Goal: Task Accomplishment & Management: Manage account settings

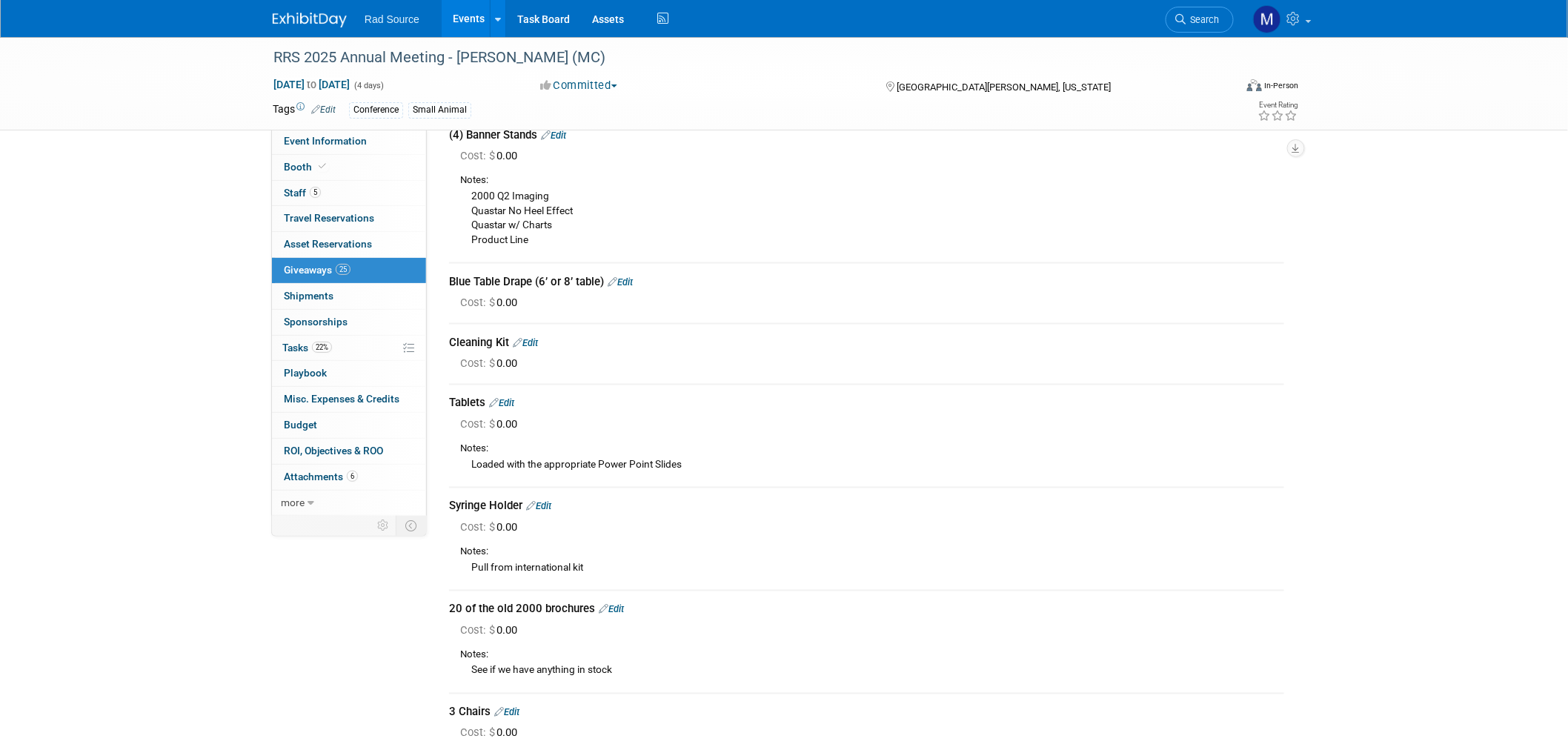
scroll to position [823, 0]
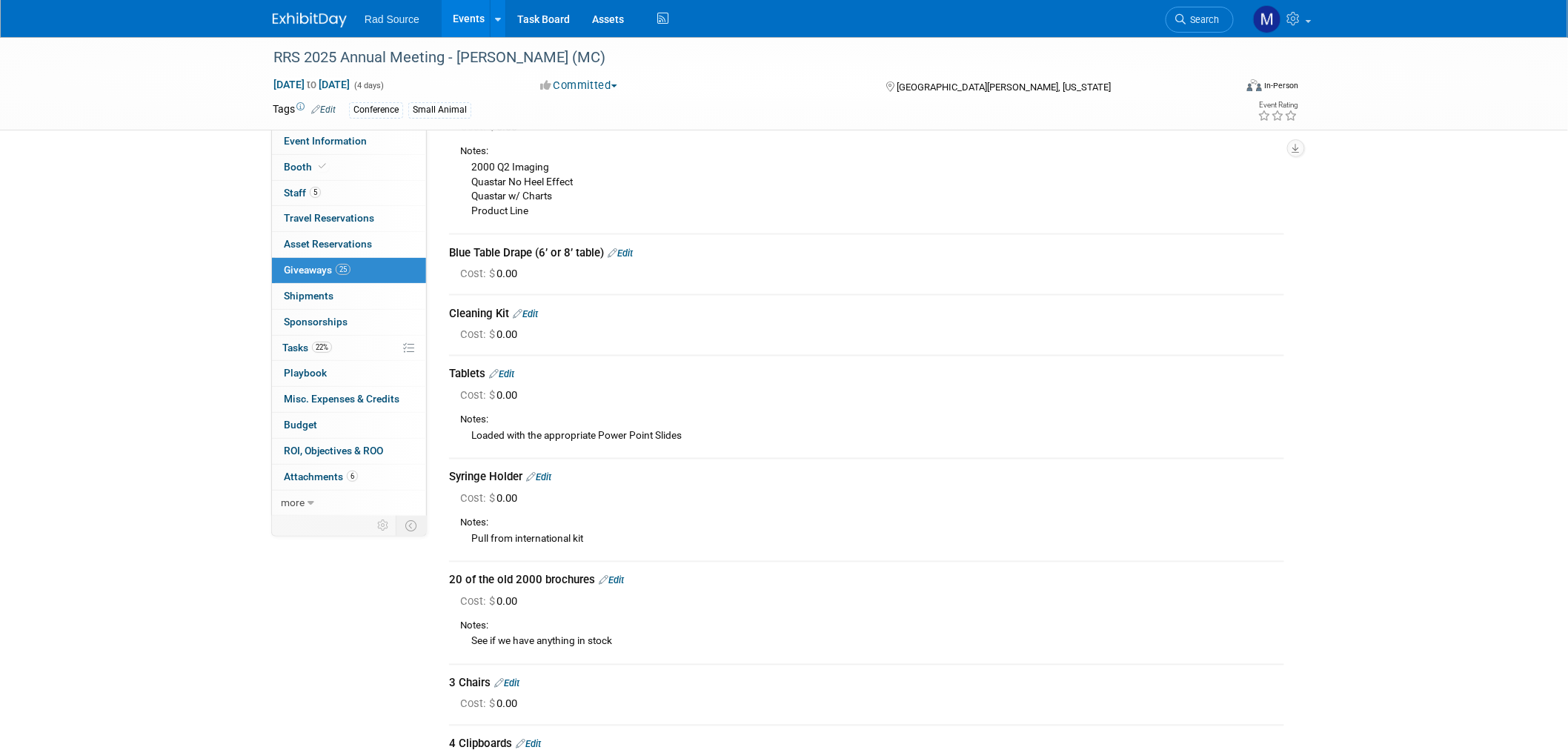
click at [511, 678] on link "Edit" at bounding box center [506, 682] width 26 height 11
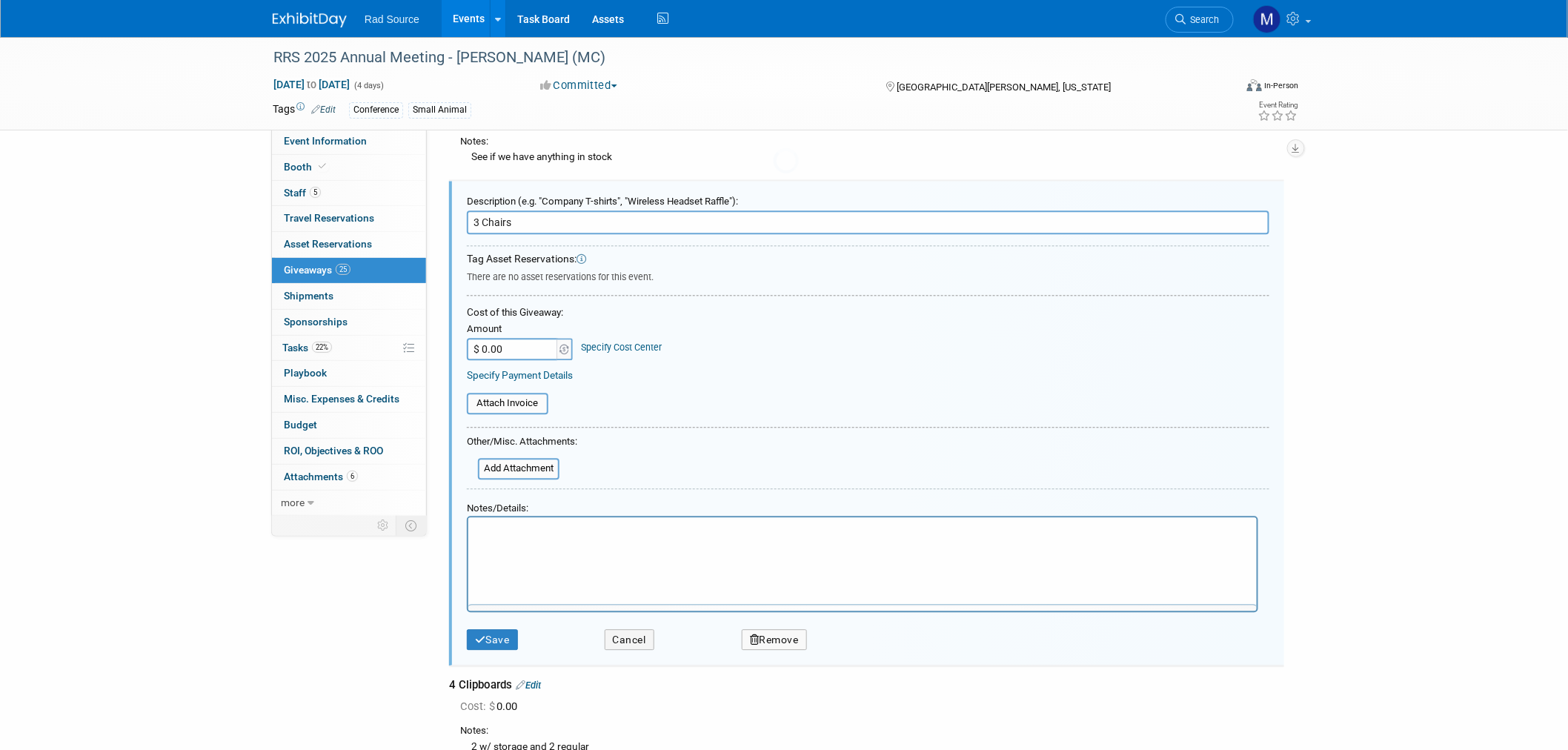
scroll to position [0, 0]
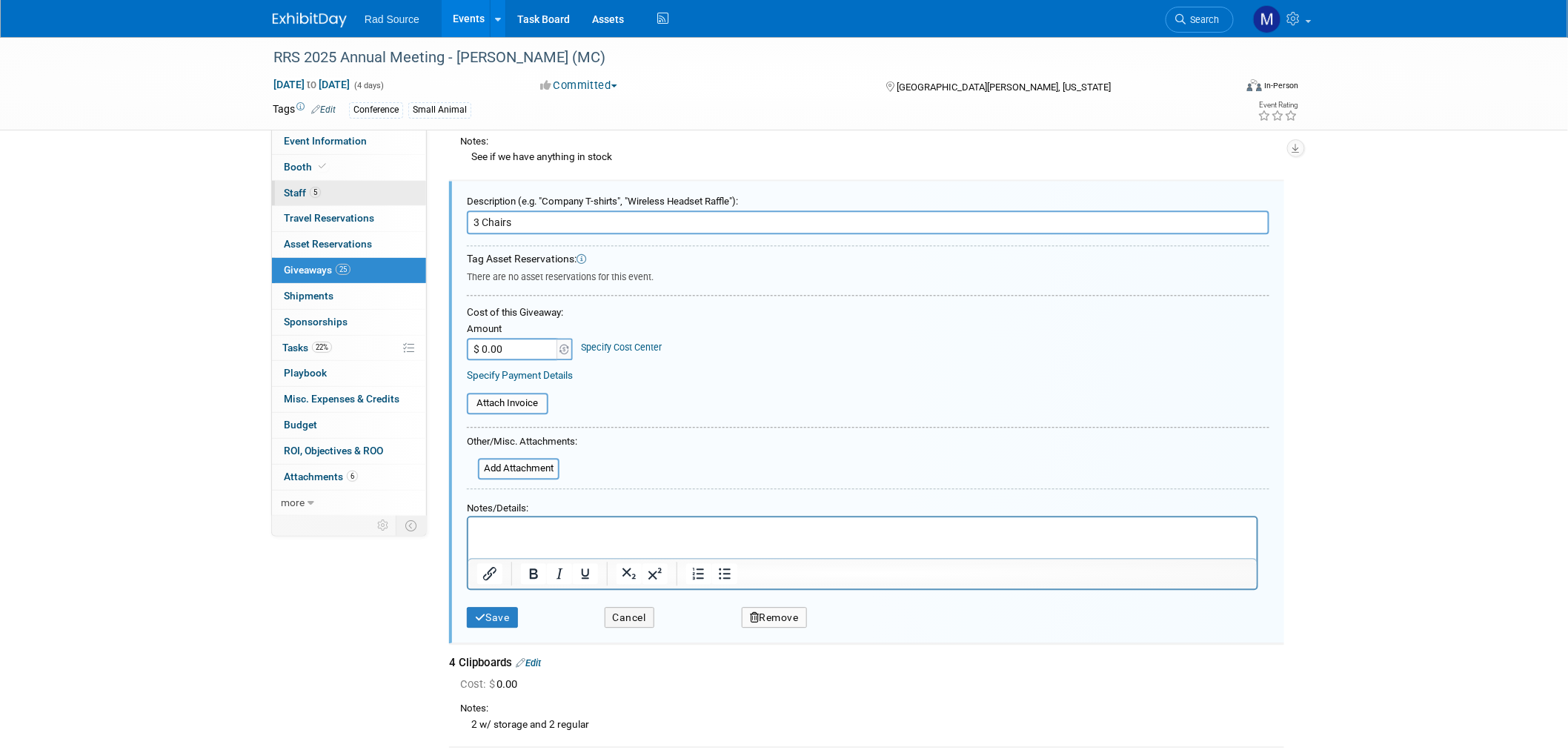
drag, startPoint x: 526, startPoint y: 207, endPoint x: 389, endPoint y: 198, distance: 137.3
click at [772, 607] on button "Remove" at bounding box center [774, 617] width 65 height 21
click at [856, 617] on link "Yes" at bounding box center [858, 629] width 43 height 24
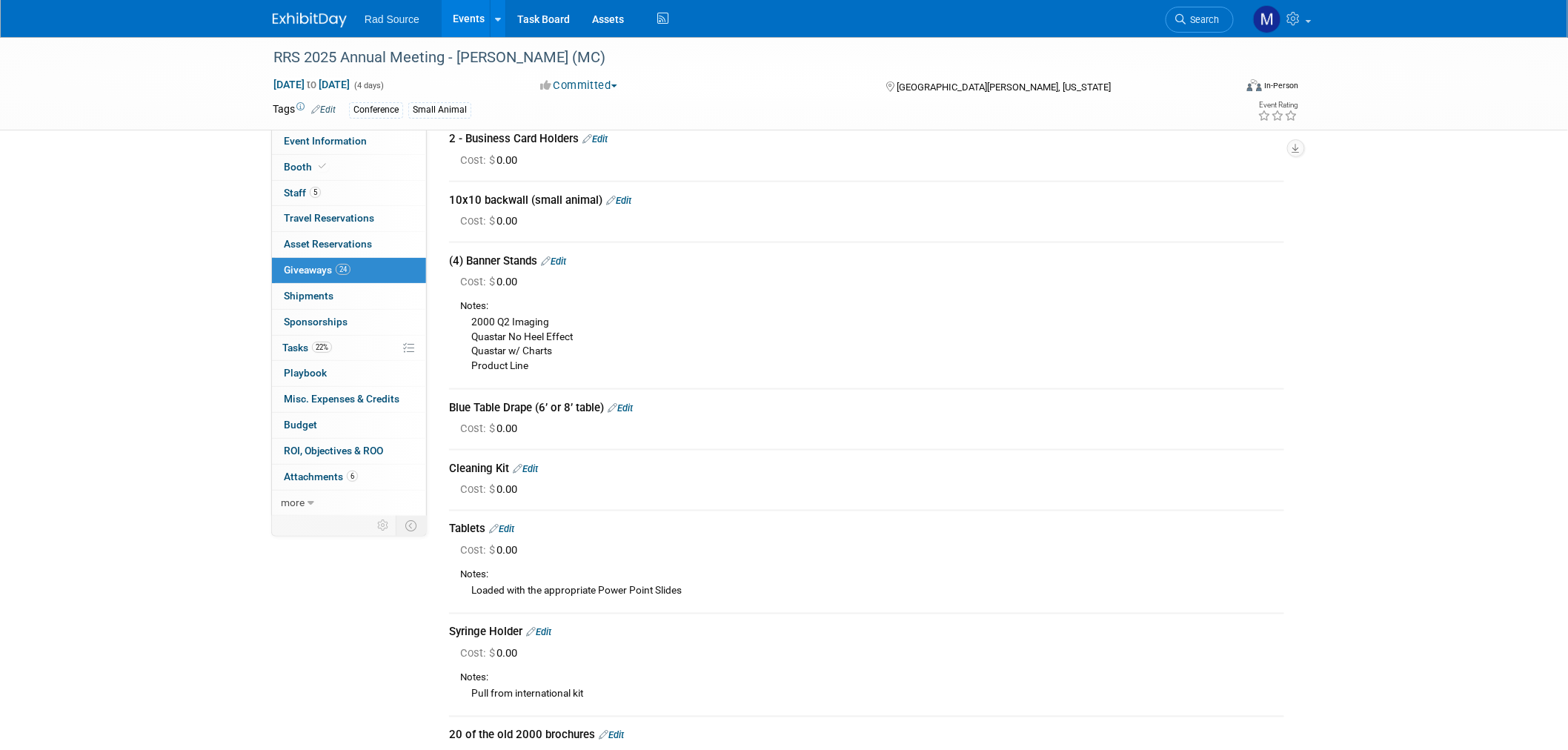
scroll to position [649, 0]
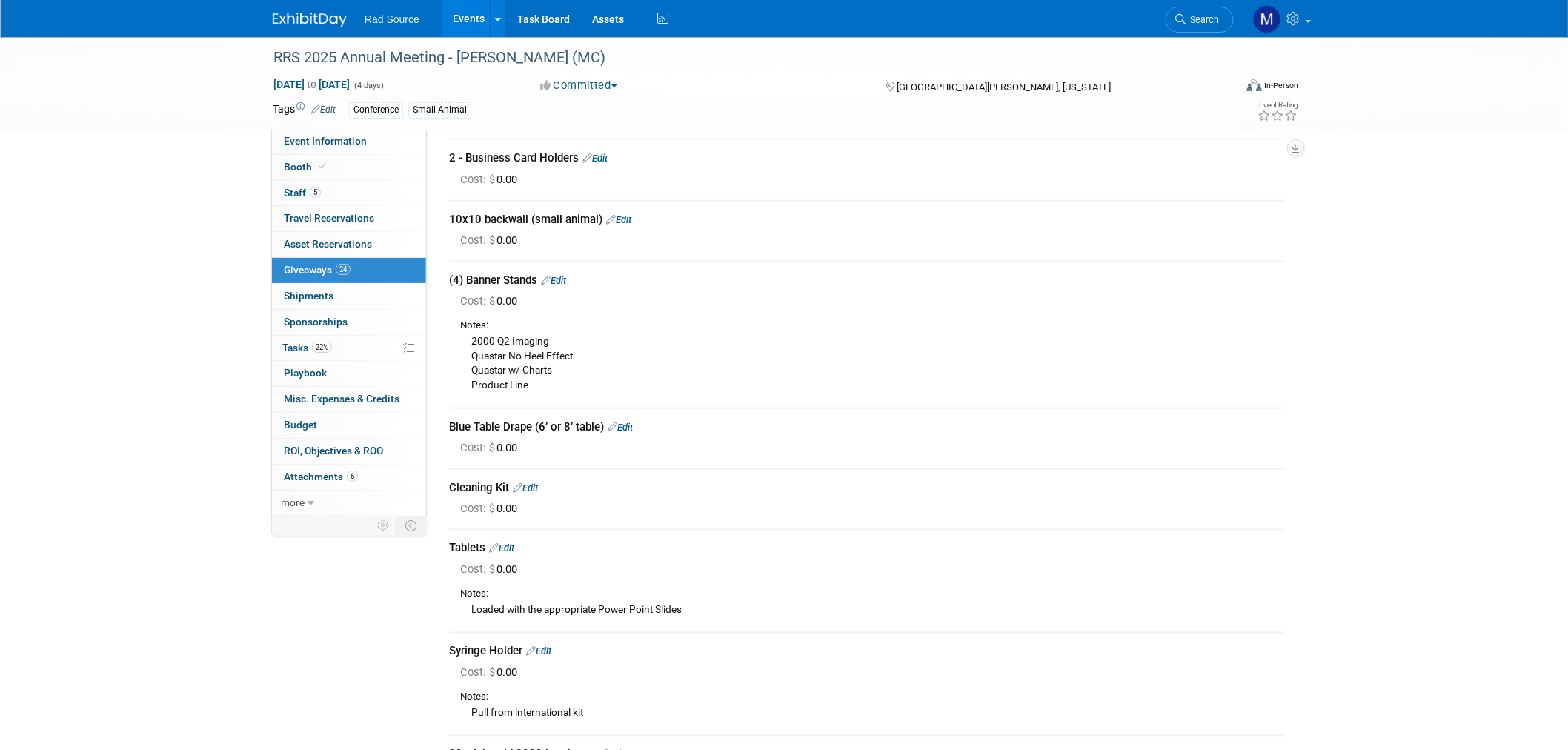
click at [535, 482] on link "Edit" at bounding box center [525, 487] width 26 height 11
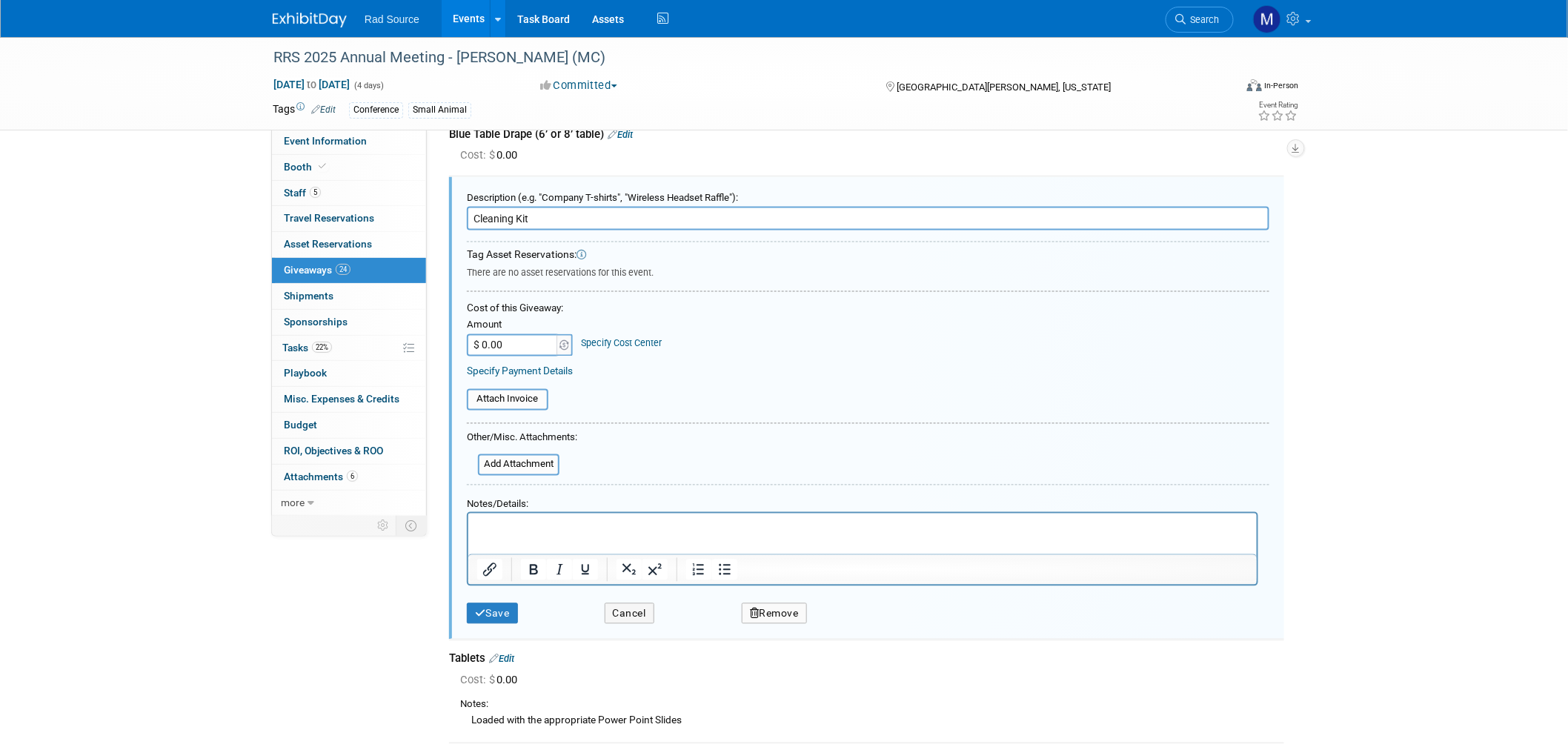
scroll to position [0, 0]
click at [632, 610] on button "Cancel" at bounding box center [629, 613] width 49 height 21
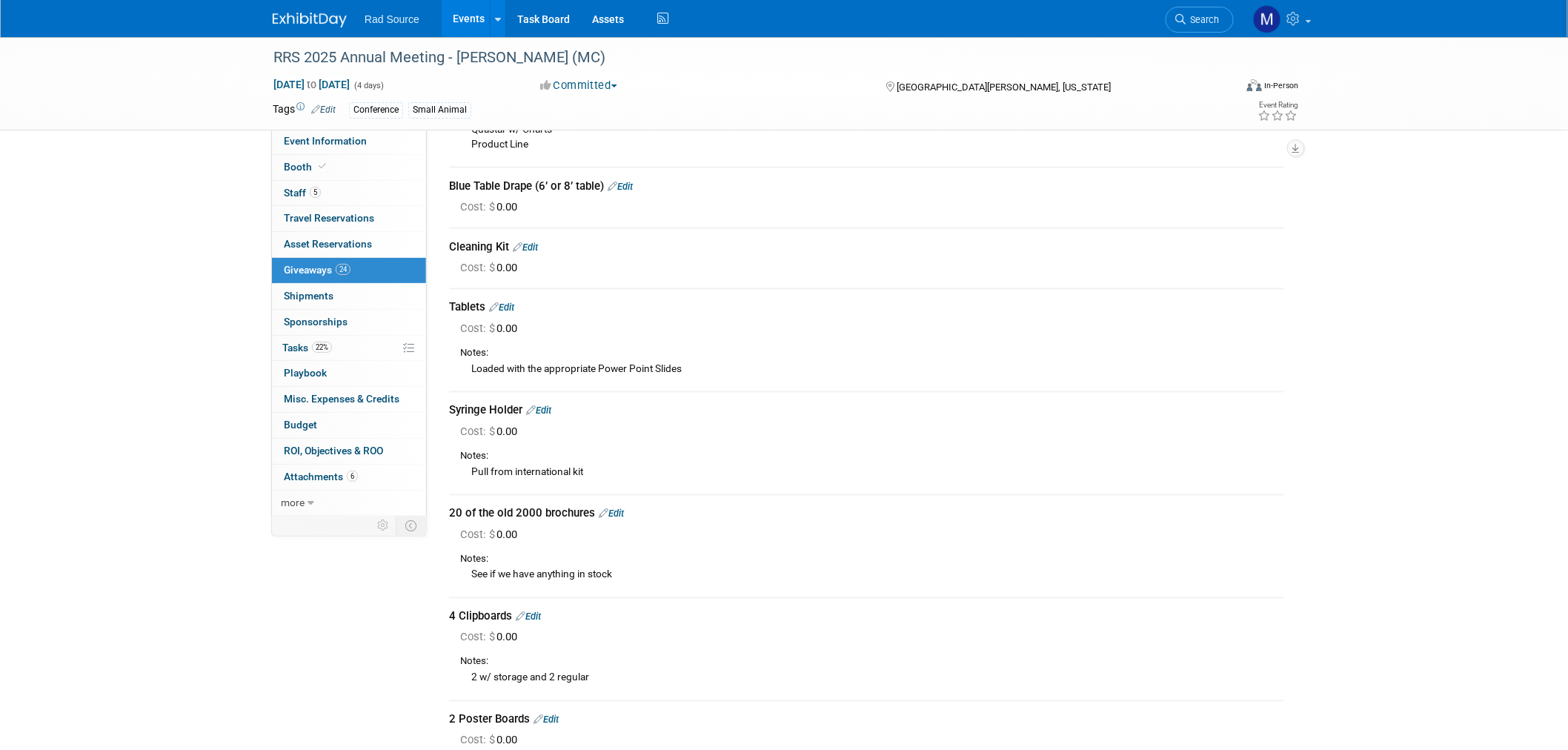
scroll to position [859, 0]
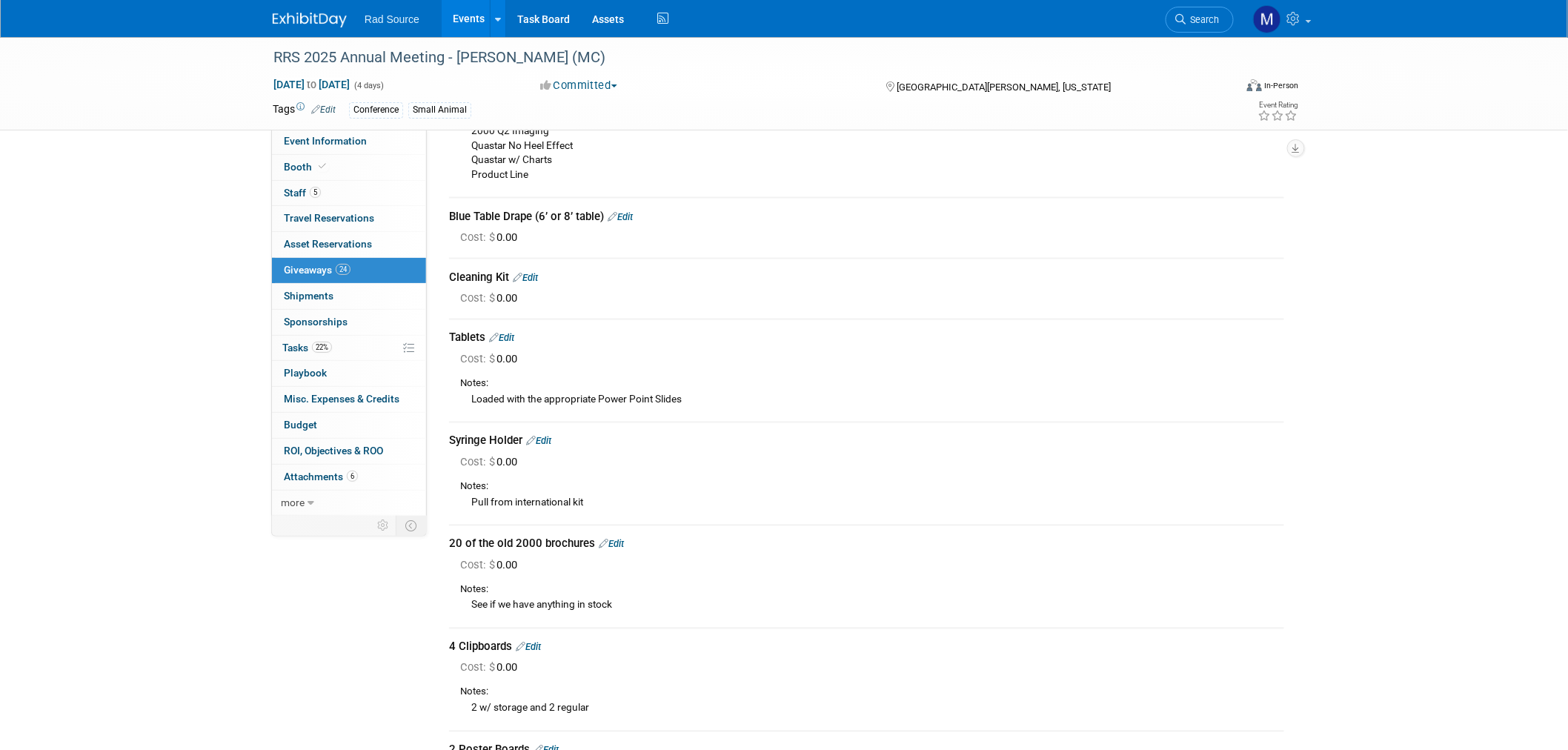
click at [338, 20] on img at bounding box center [310, 20] width 74 height 15
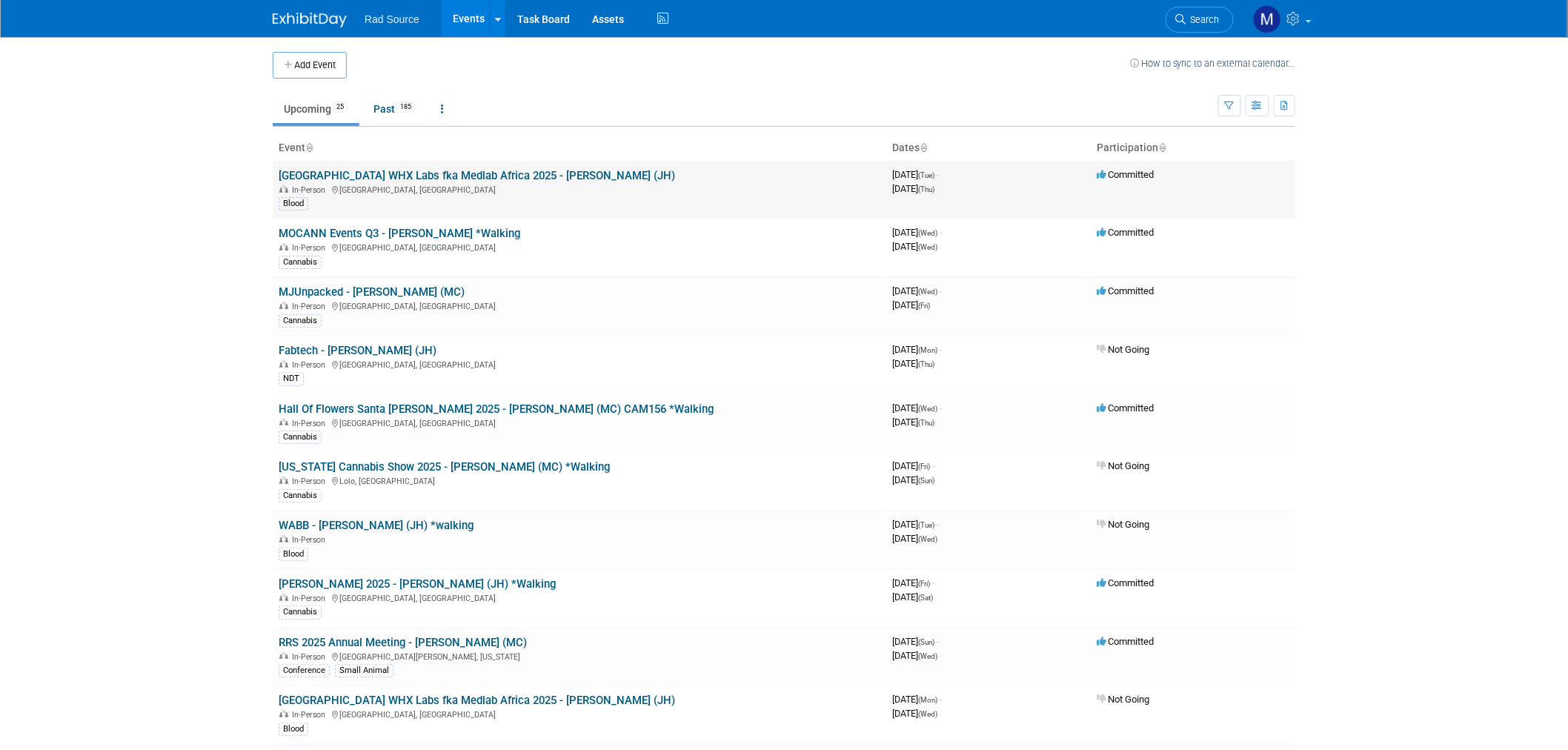
click at [440, 169] on link "Cape Town WHX Labs fka Medlab Africa 2025 - George (JH)" at bounding box center [476, 175] width 396 height 13
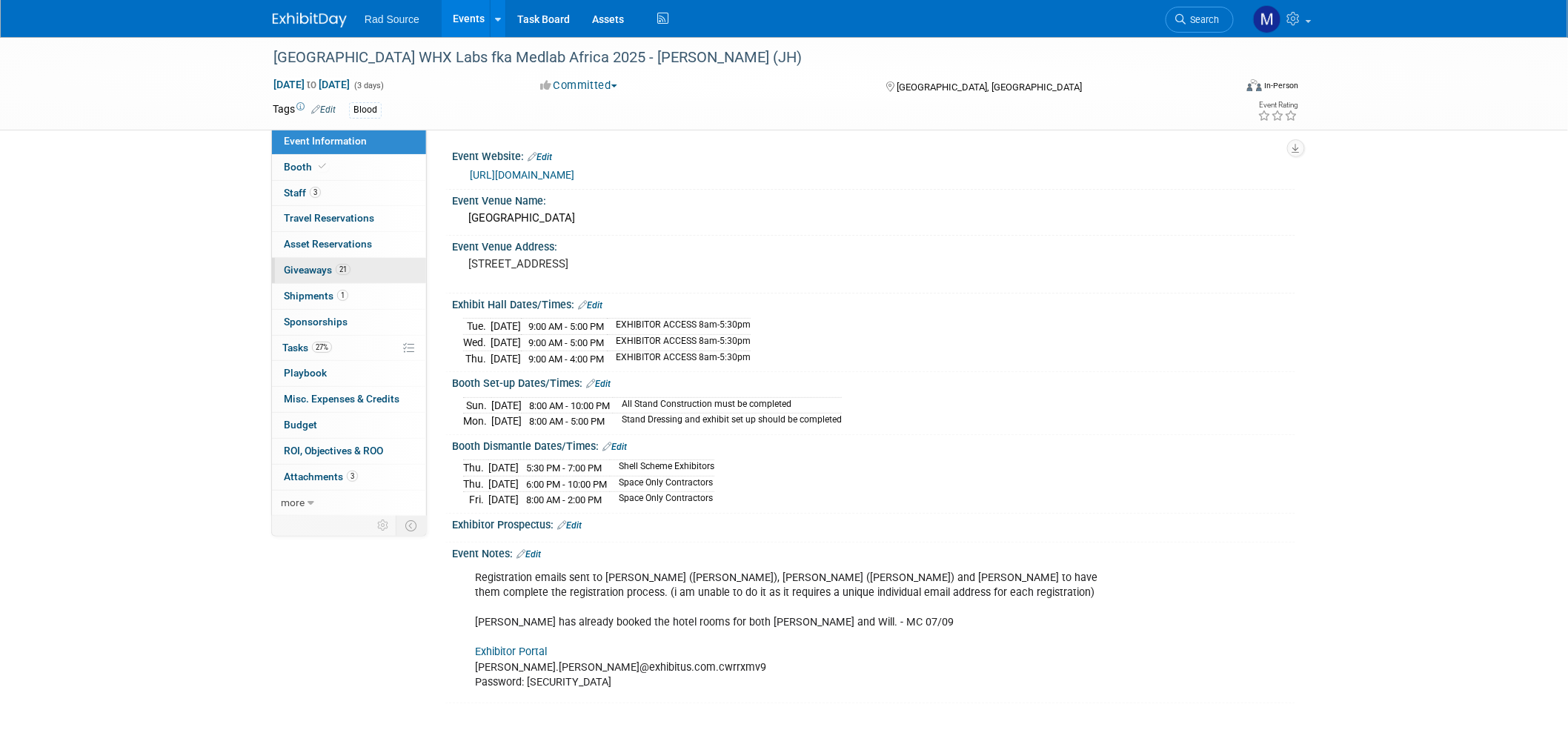
click at [362, 267] on link "21 Giveaways 21" at bounding box center [348, 270] width 154 height 26
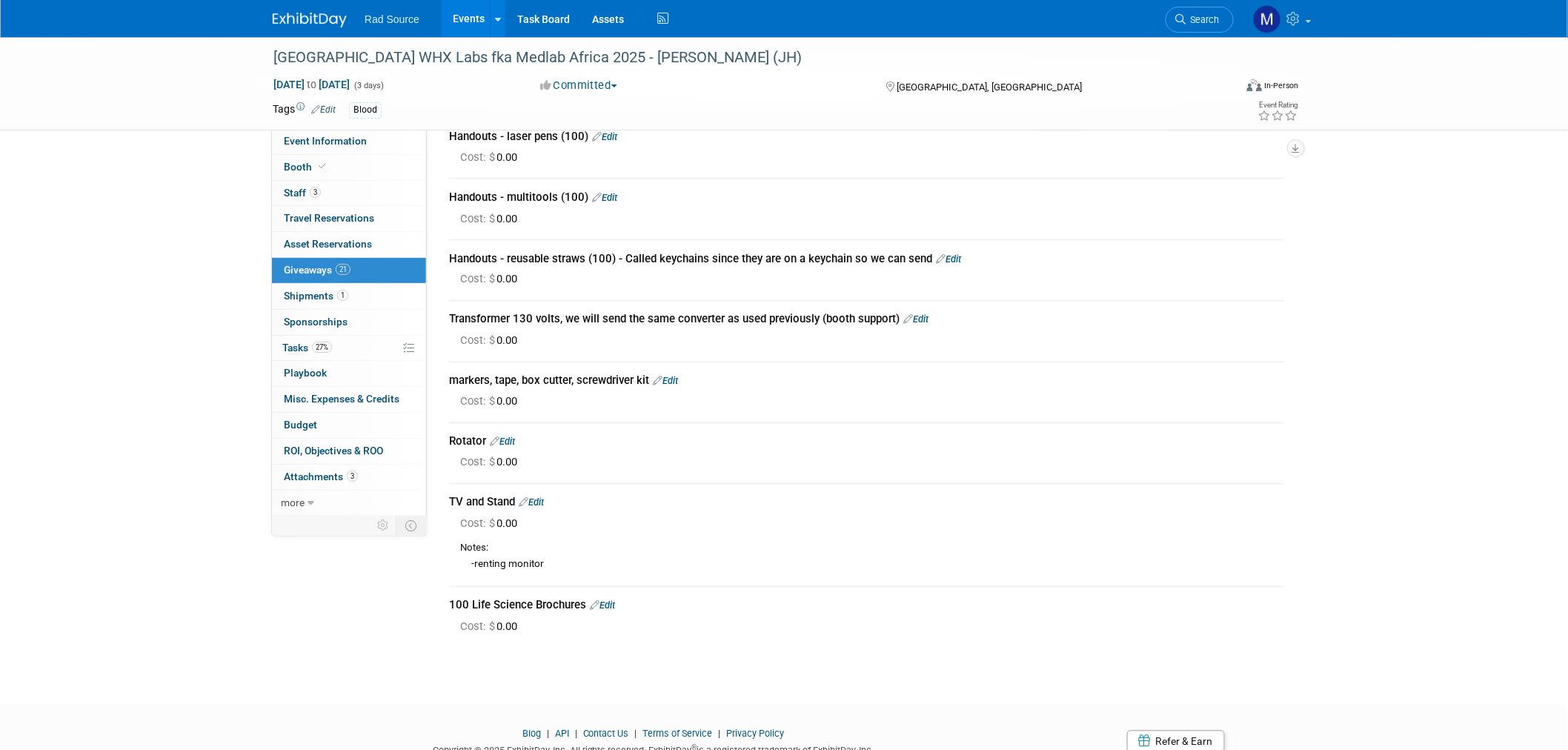
scroll to position [869, 0]
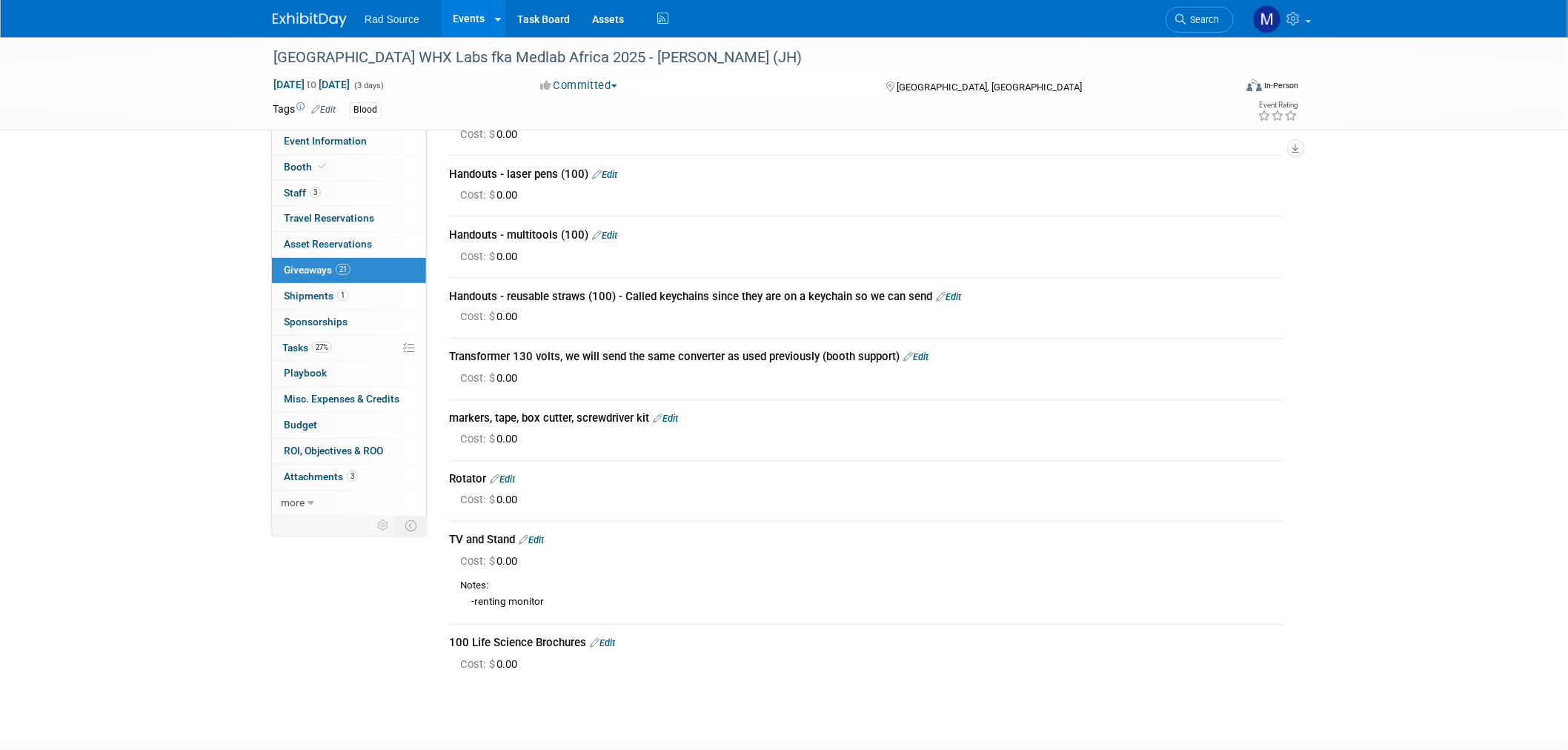
drag, startPoint x: 447, startPoint y: 406, endPoint x: 649, endPoint y: 409, distance: 202.0
copy div "markers, tape, box cutter, screwdriver kit"
click at [282, 10] on link at bounding box center [319, 12] width 92 height 12
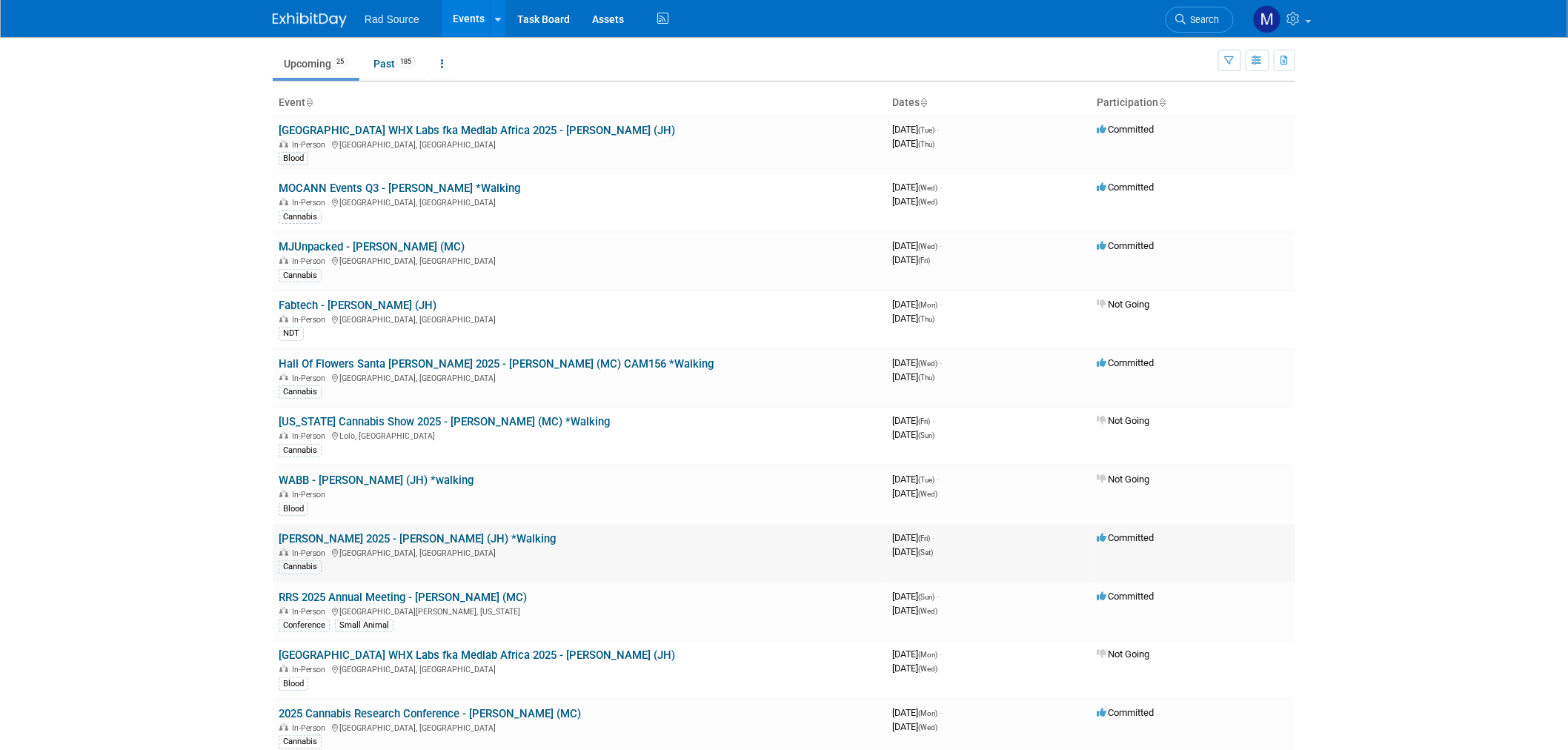
scroll to position [82, 0]
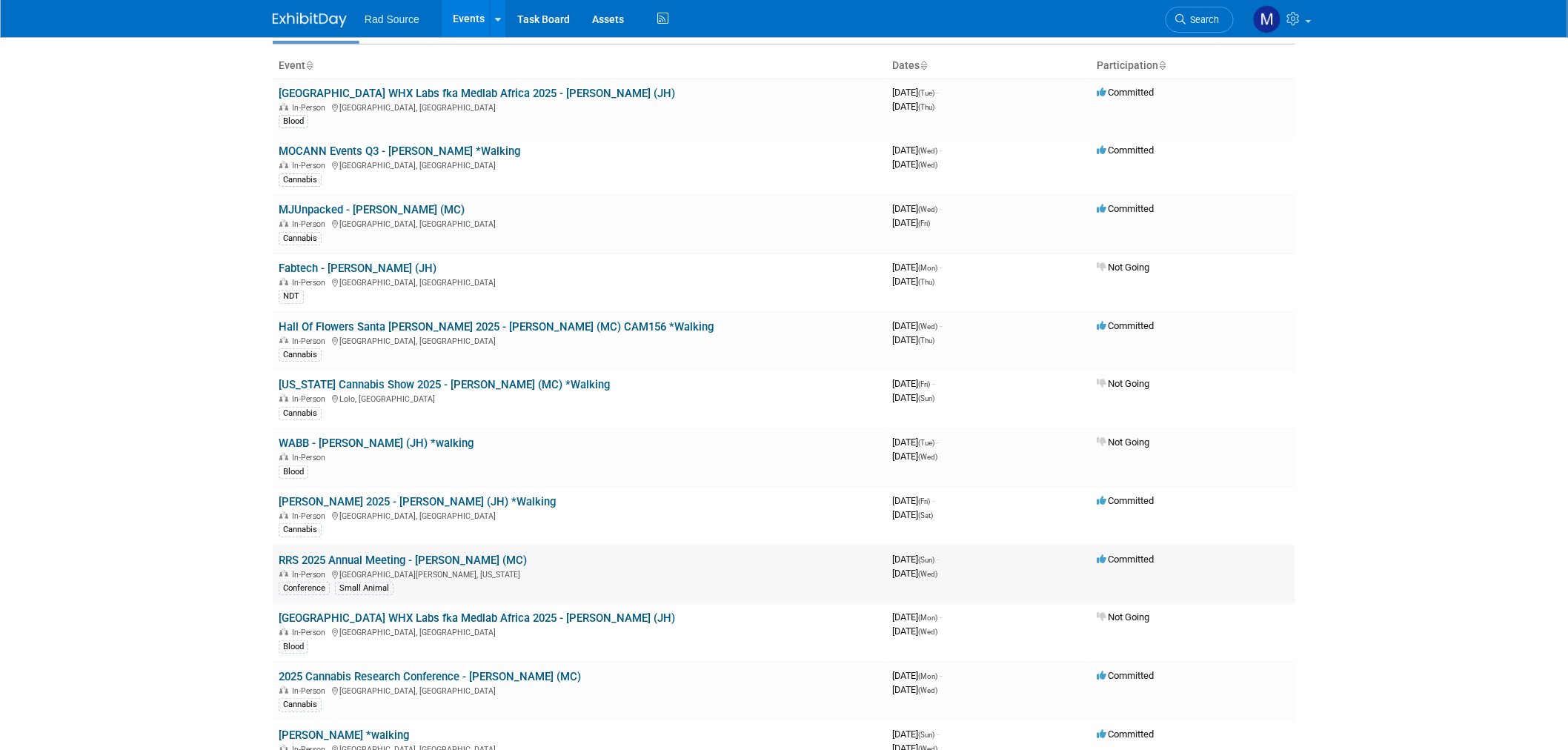
click at [425, 558] on link "RRS 2025 Annual Meeting - [PERSON_NAME] (MC)" at bounding box center [402, 560] width 248 height 13
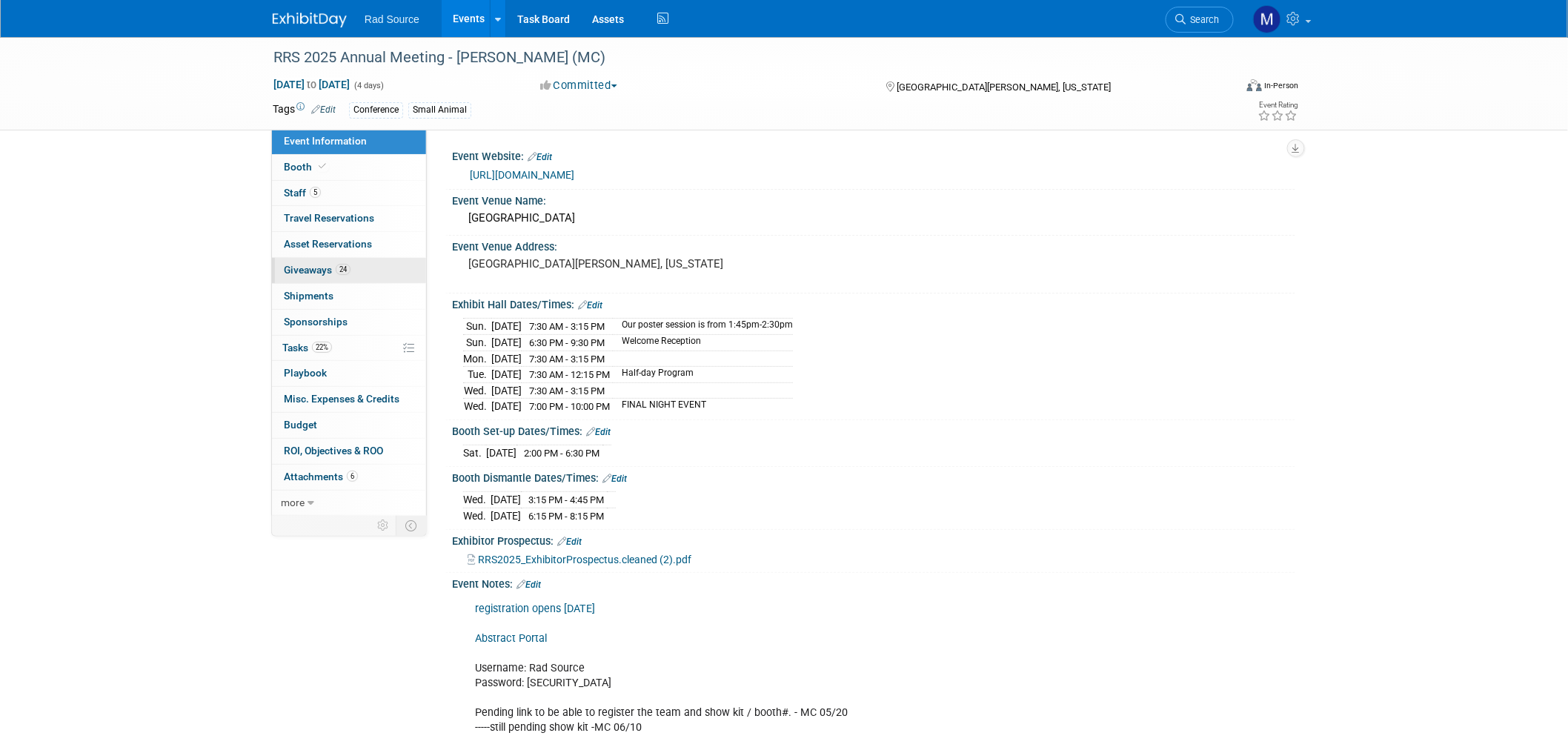
click at [367, 267] on link "24 Giveaways 24" at bounding box center [348, 270] width 154 height 26
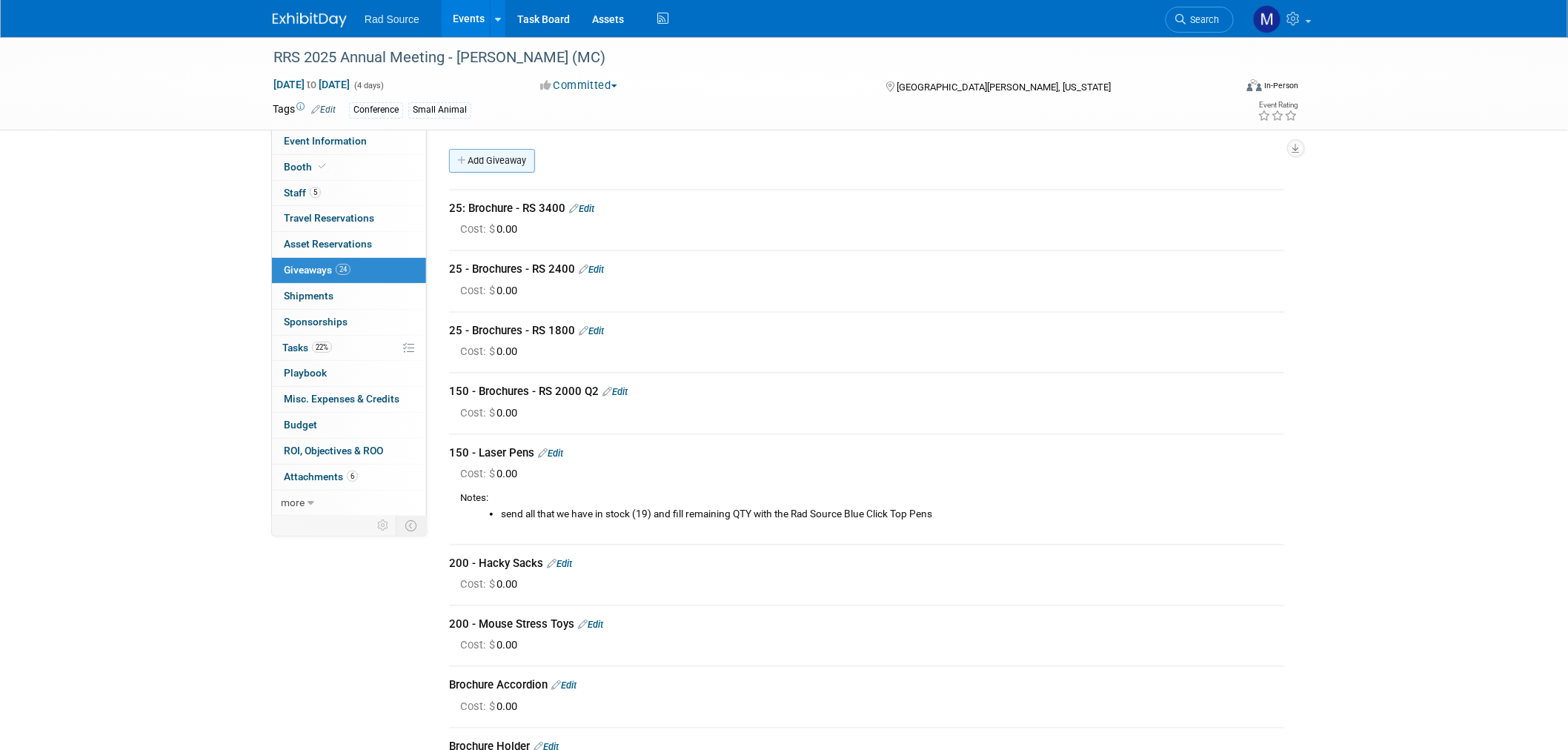
click at [497, 163] on link "Add Giveaway" at bounding box center [492, 161] width 86 height 24
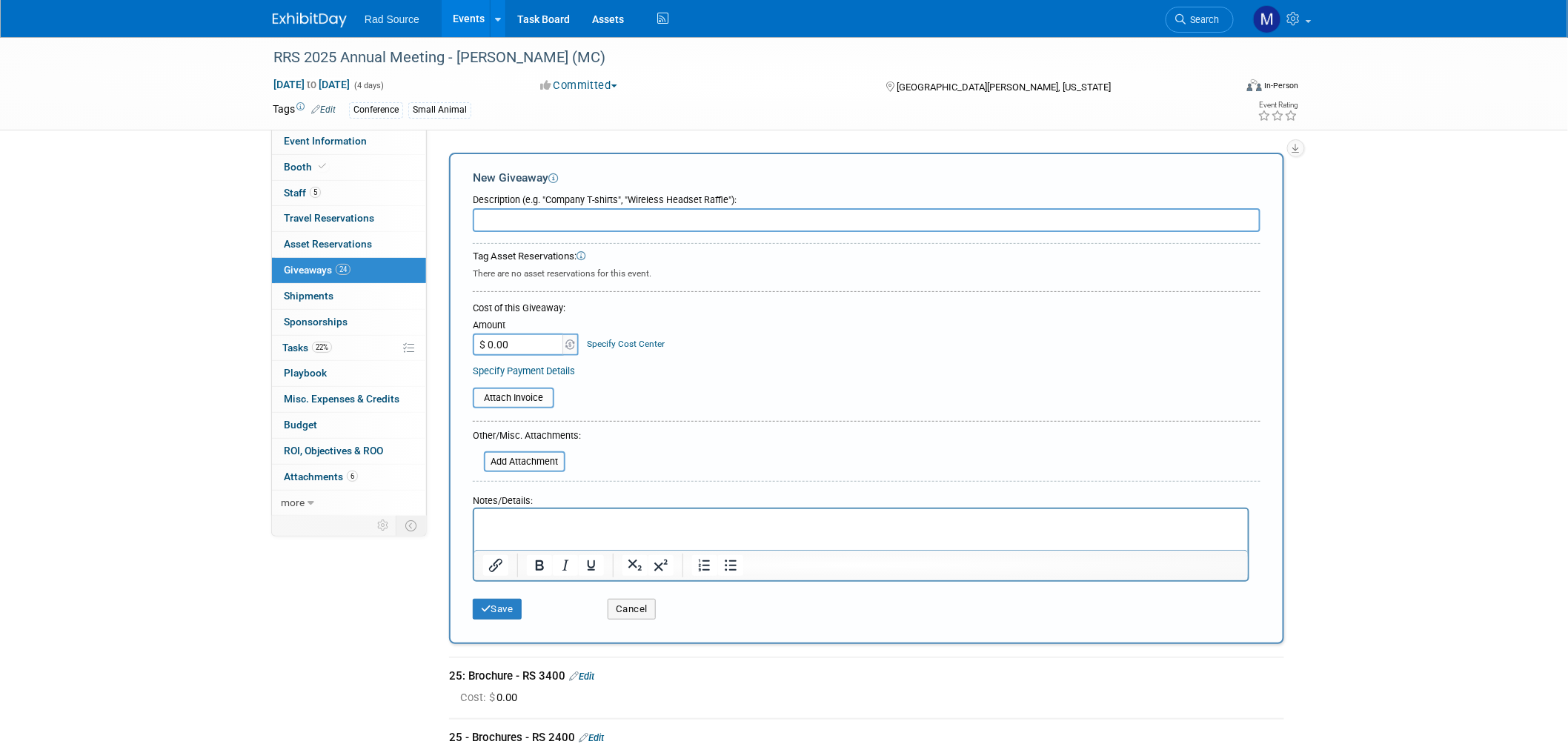
paste input "markers, tape, box cutter, screwdriver kit"
type input "markers, tape, box cutter, screwdriver kit"
click at [534, 529] on html at bounding box center [860, 518] width 773 height 21
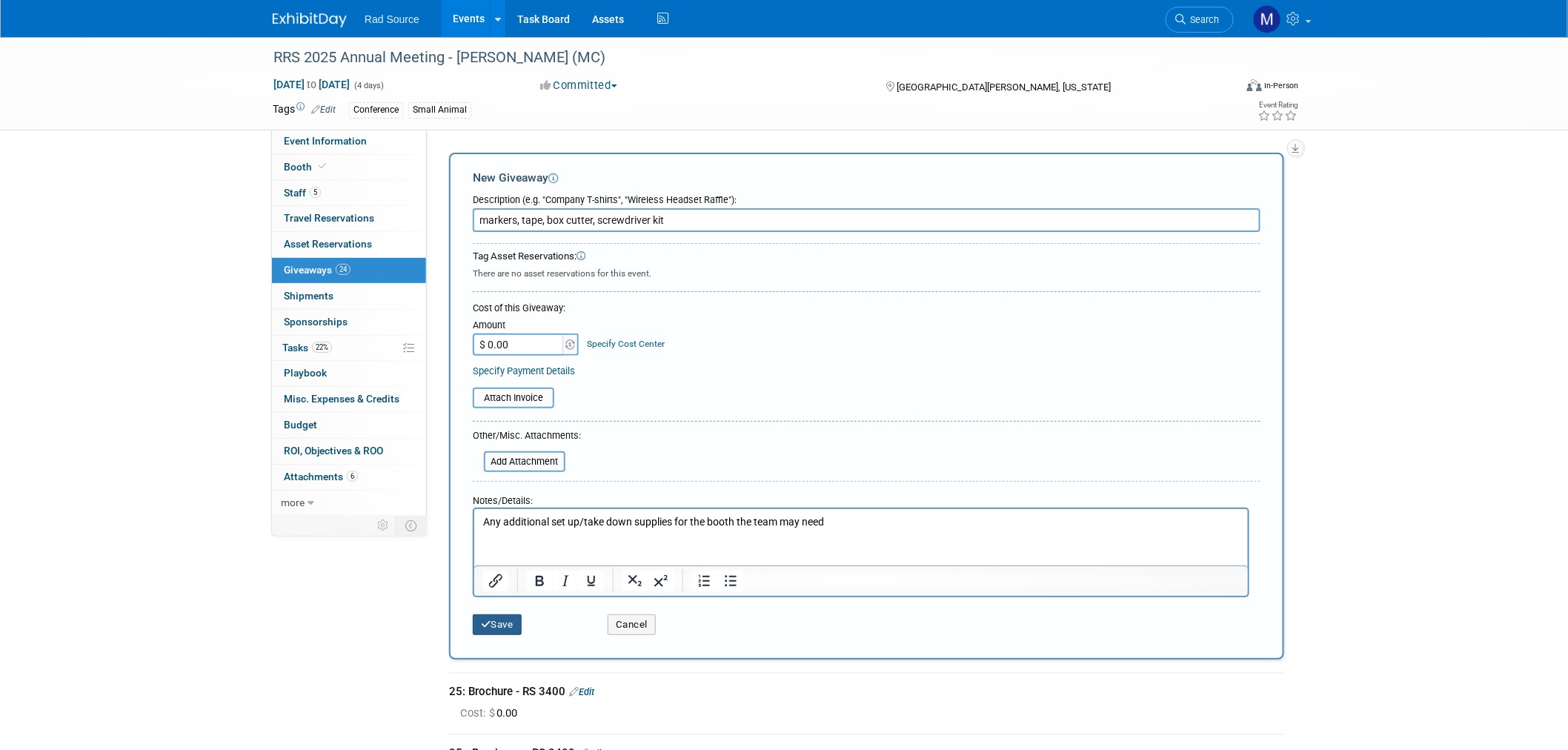
click at [508, 623] on button "Save" at bounding box center [497, 624] width 49 height 21
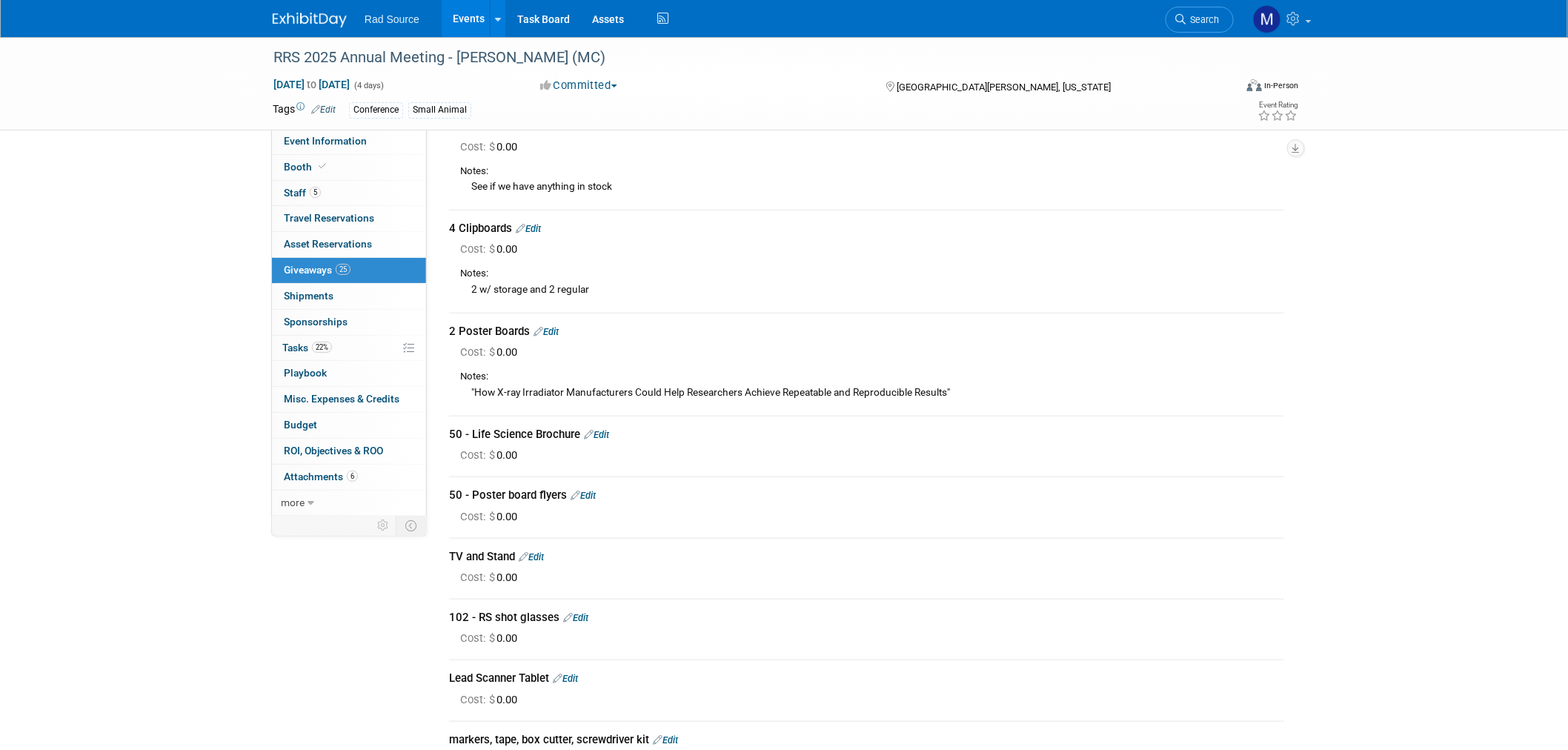
scroll to position [1316, 0]
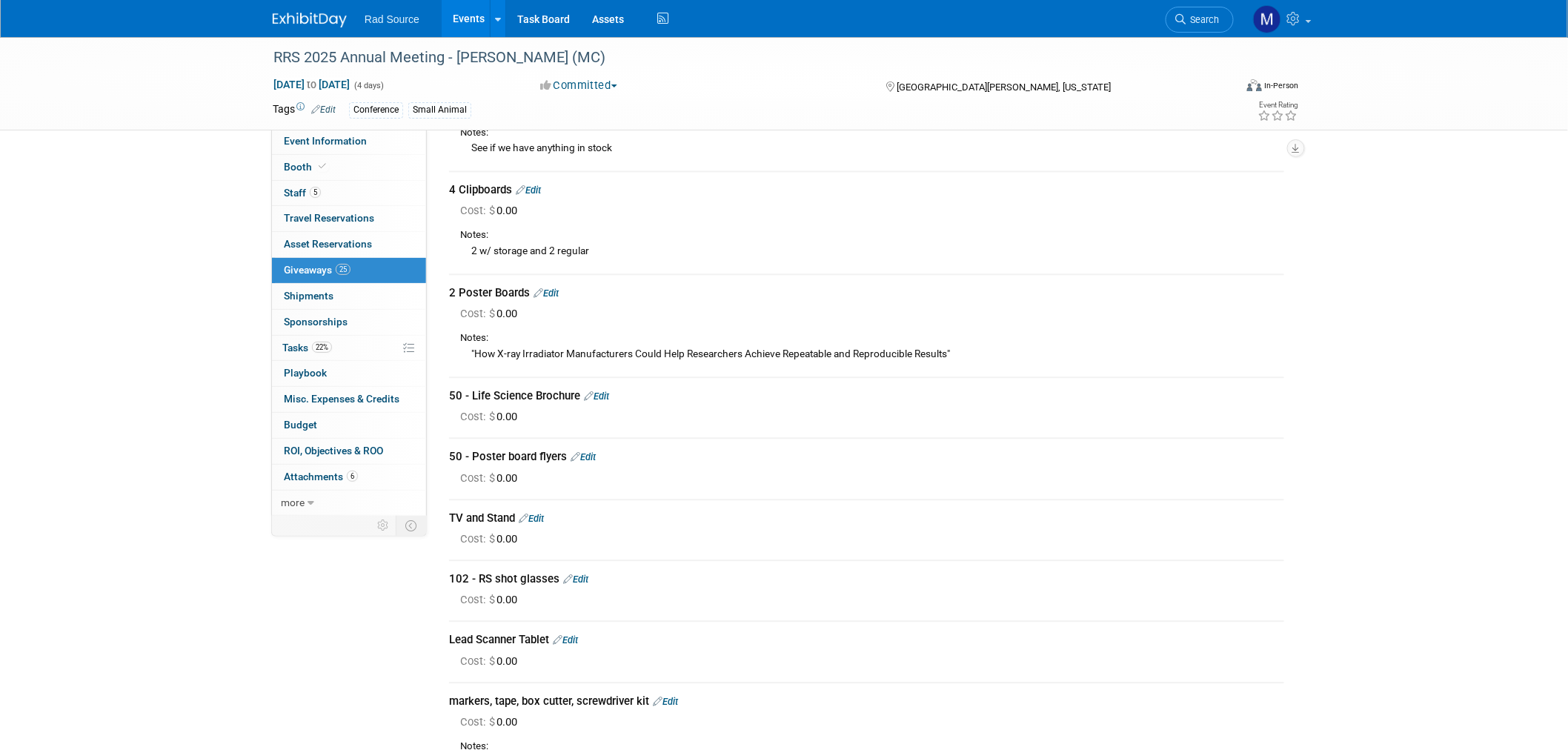
click at [609, 390] on link "Edit" at bounding box center [596, 395] width 26 height 11
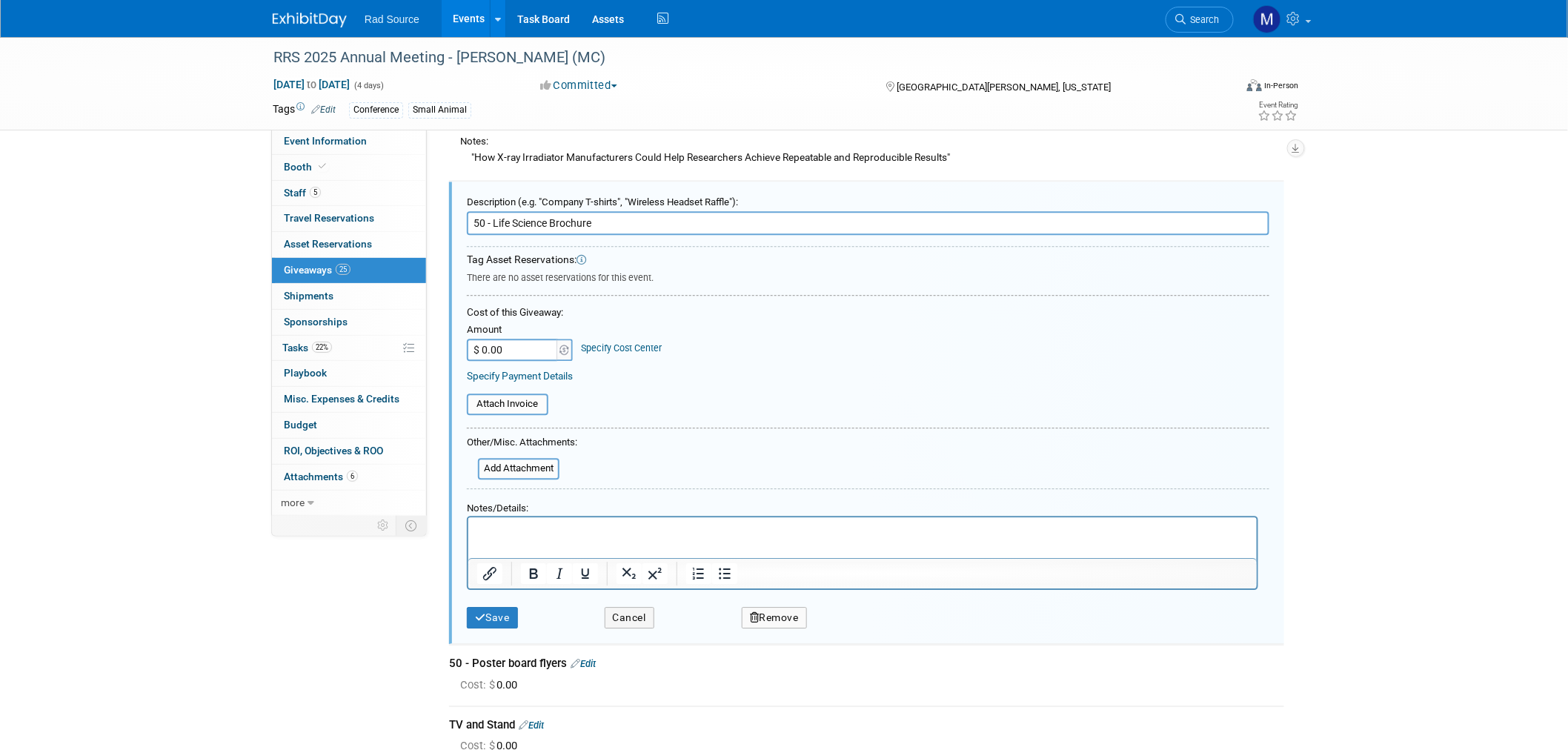
scroll to position [0, 0]
click at [581, 521] on html at bounding box center [861, 528] width 788 height 21
drag, startPoint x: 588, startPoint y: 532, endPoint x: 837, endPoint y: 1031, distance: 557.7
click at [468, 532] on html "We will be reprinting" at bounding box center [861, 528] width 788 height 21
click at [576, 529] on p "We will be reprinting" at bounding box center [862, 530] width 772 height 16
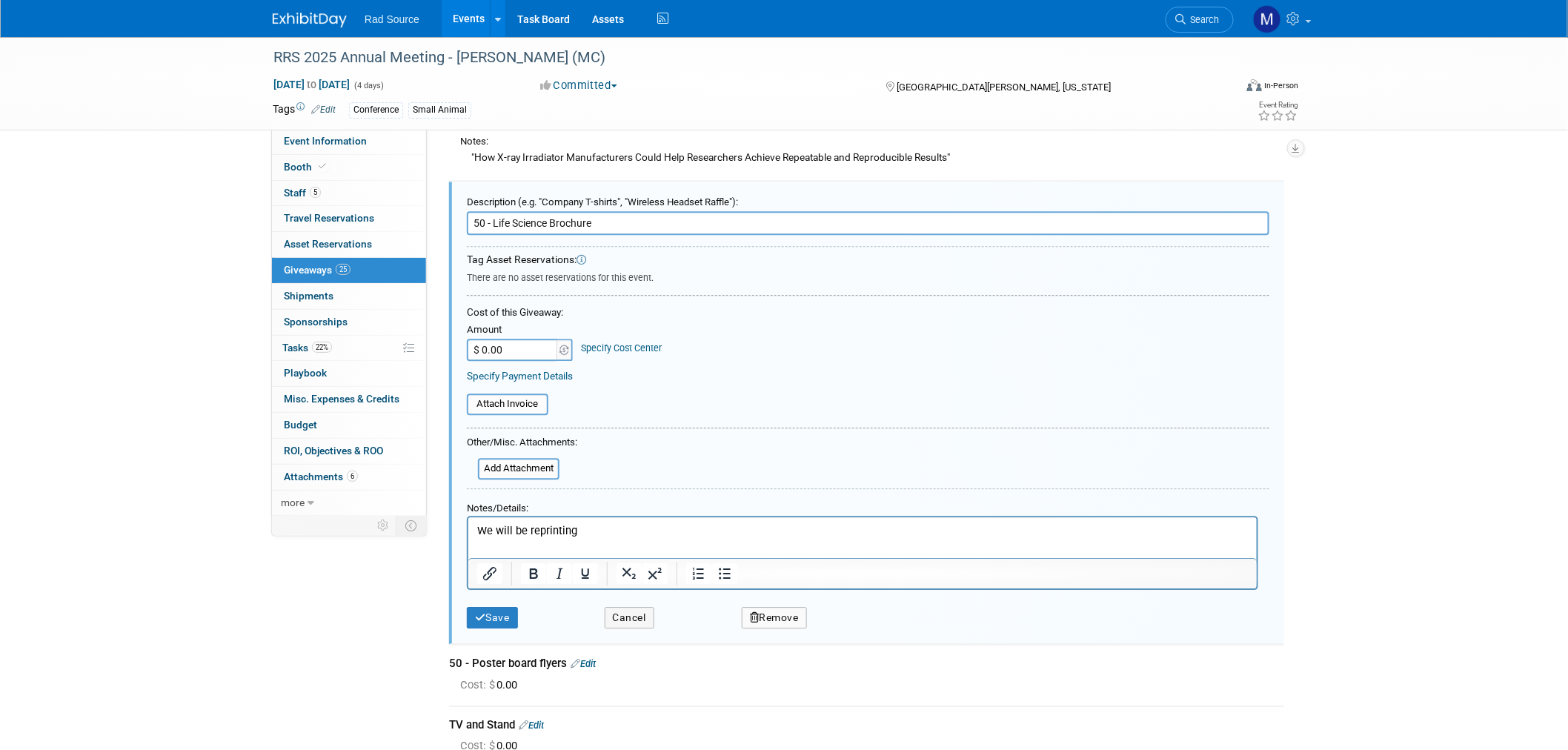
drag, startPoint x: 577, startPoint y: 528, endPoint x: 469, endPoint y: 536, distance: 108.3
click at [469, 536] on html "We will be reprinting" at bounding box center [861, 528] width 788 height 21
click at [628, 607] on button "Cancel" at bounding box center [629, 617] width 49 height 21
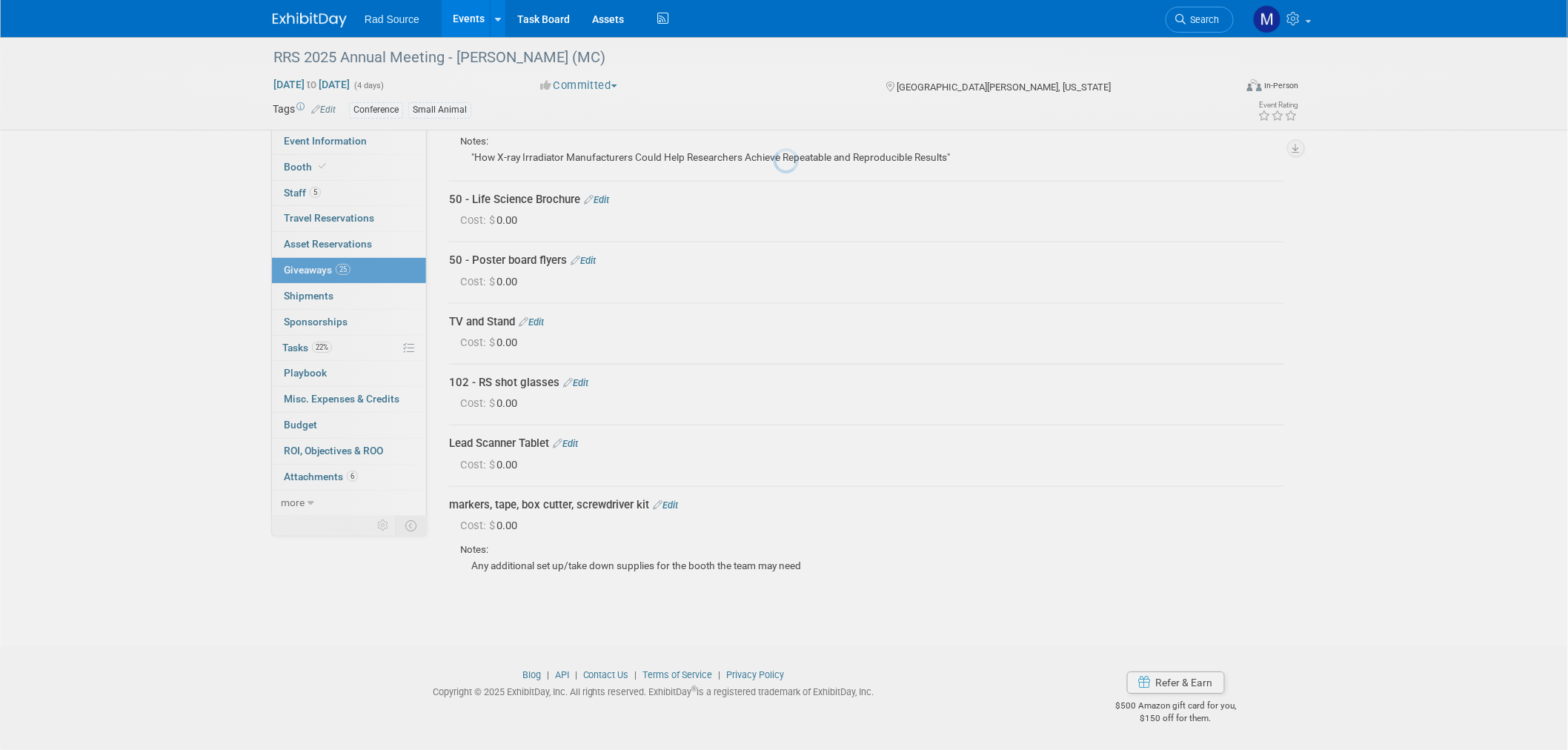
scroll to position [1495, 0]
